Goal: Transaction & Acquisition: Purchase product/service

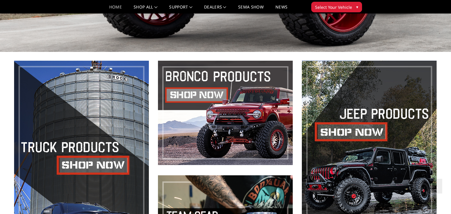
scroll to position [145, 0]
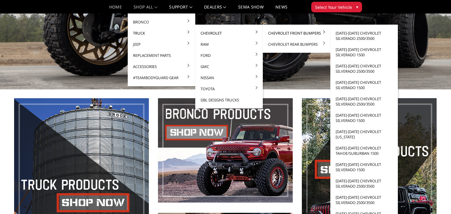
click at [270, 33] on link "Chevrolet Front Bumpers" at bounding box center [296, 33] width 63 height 11
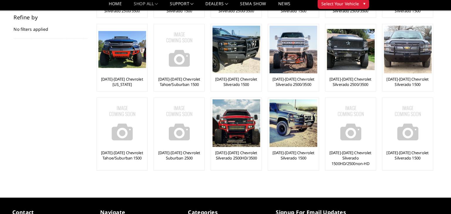
scroll to position [98, 0]
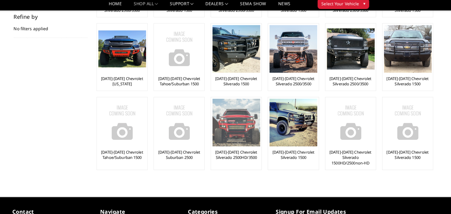
click at [240, 139] on img at bounding box center [234, 124] width 47 height 47
